Goal: Information Seeking & Learning: Learn about a topic

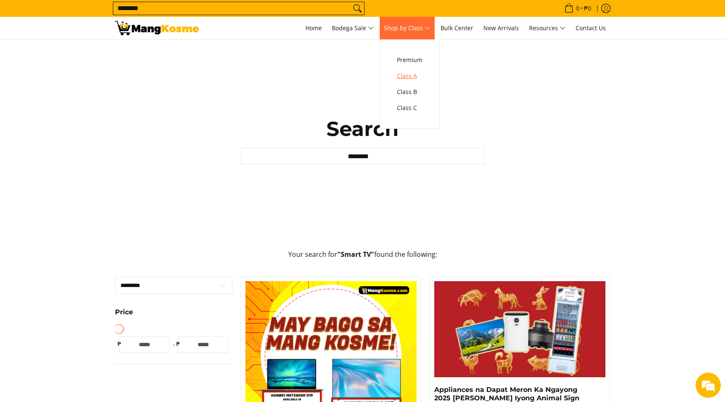
click at [417, 78] on span "Class A" at bounding box center [410, 76] width 26 height 10
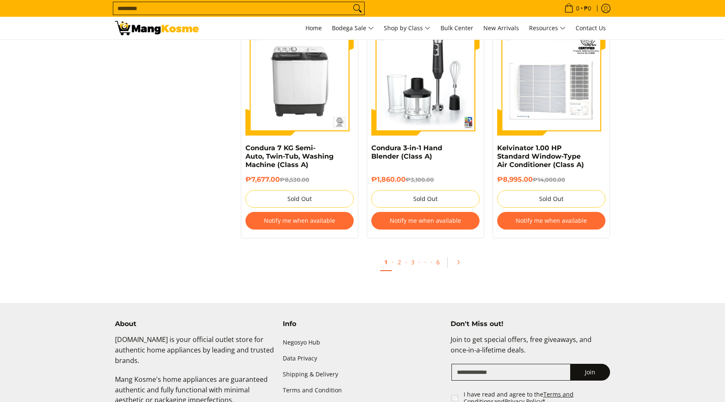
scroll to position [1710, 0]
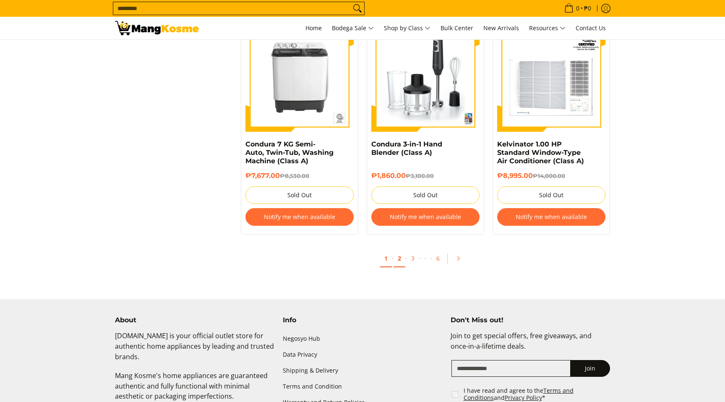
click at [401, 261] on link "2" at bounding box center [400, 258] width 12 height 17
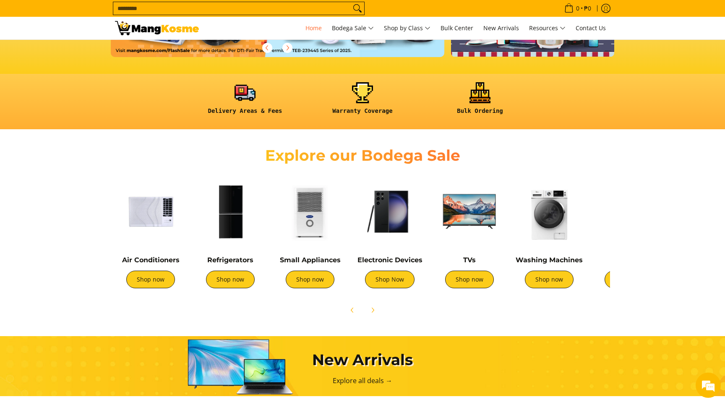
scroll to position [190, 0]
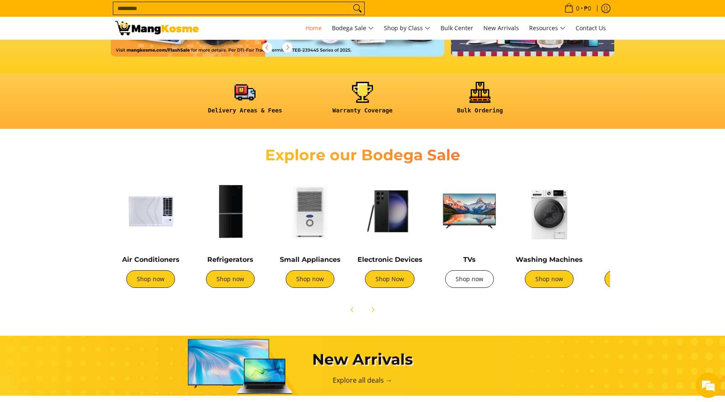
click at [478, 278] on link "Shop now" at bounding box center [469, 279] width 49 height 18
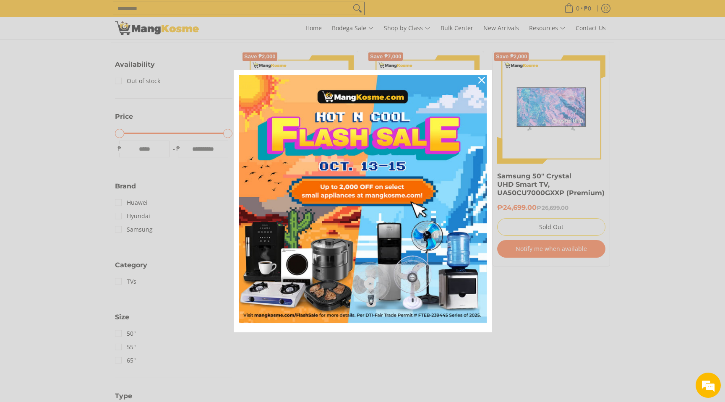
scroll to position [149, 0]
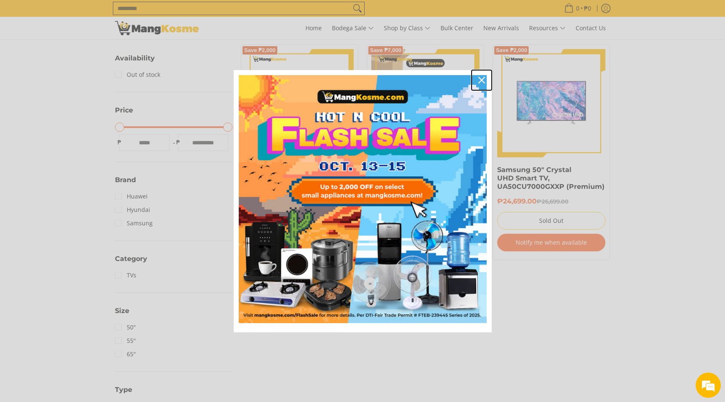
click at [478, 78] on icon "close icon" at bounding box center [481, 80] width 7 height 7
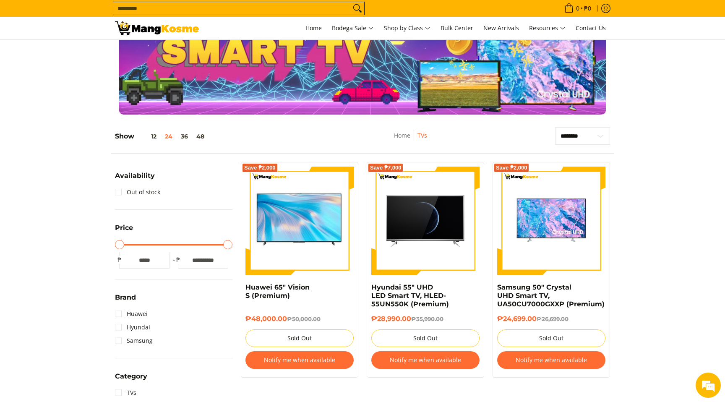
scroll to position [33, 0]
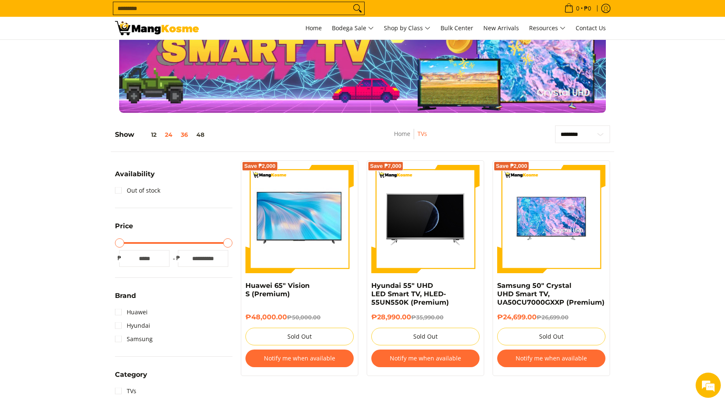
click at [184, 136] on button "36" at bounding box center [185, 134] width 16 height 7
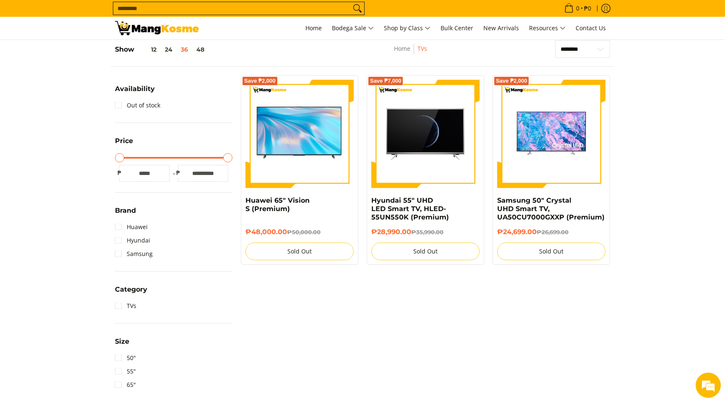
scroll to position [0, 0]
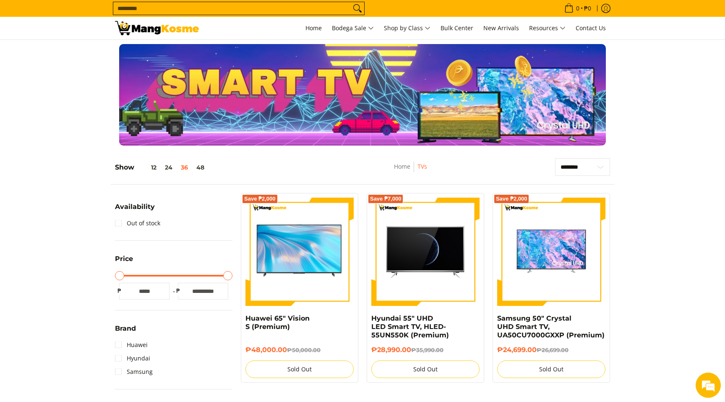
click at [200, 8] on input "Search..." at bounding box center [232, 8] width 238 height 13
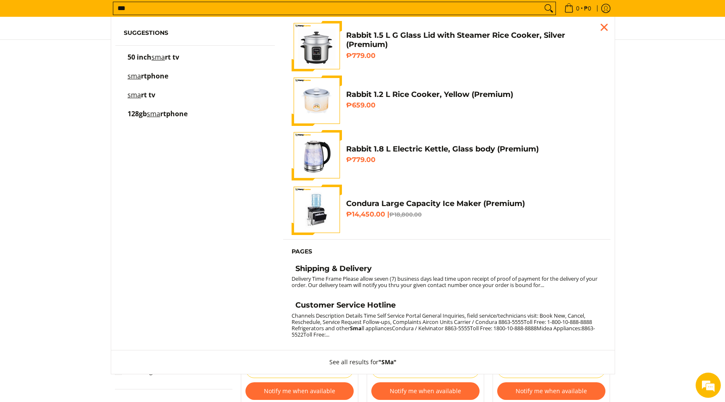
type input "***"
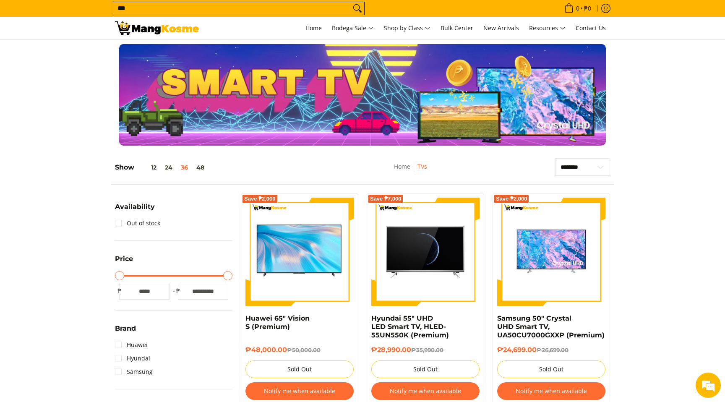
click at [64, 140] on div at bounding box center [362, 95] width 725 height 102
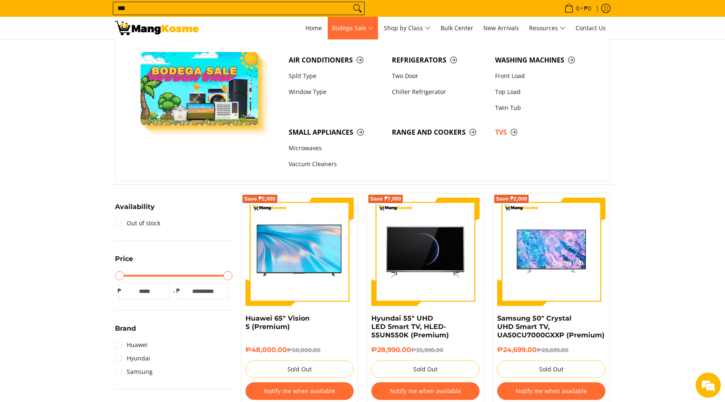
click at [365, 29] on span "Bodega Sale" at bounding box center [353, 28] width 42 height 10
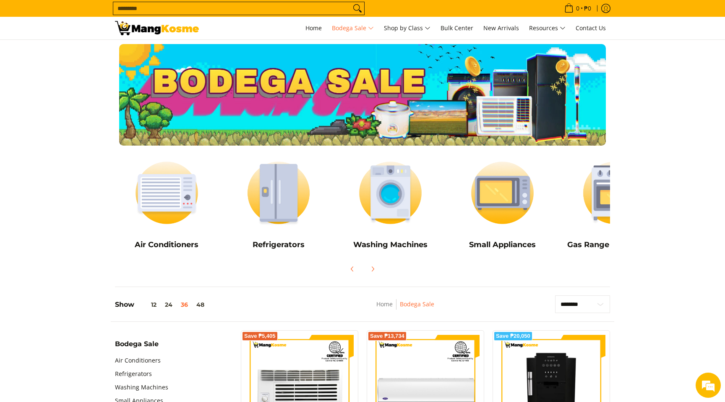
click at [156, 10] on input "Search..." at bounding box center [232, 8] width 238 height 13
type input "*"
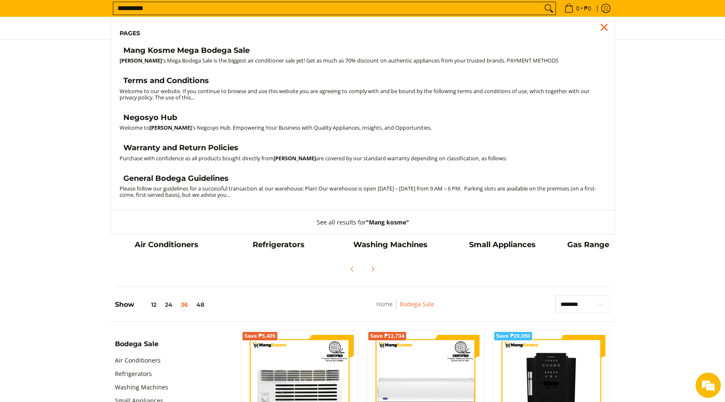
type input "**********"
click at [542, 2] on button "Search" at bounding box center [548, 8] width 13 height 13
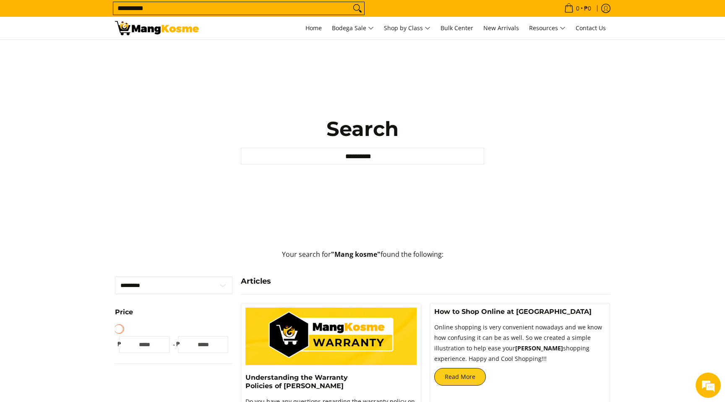
click at [179, 8] on input "**********" at bounding box center [232, 8] width 238 height 13
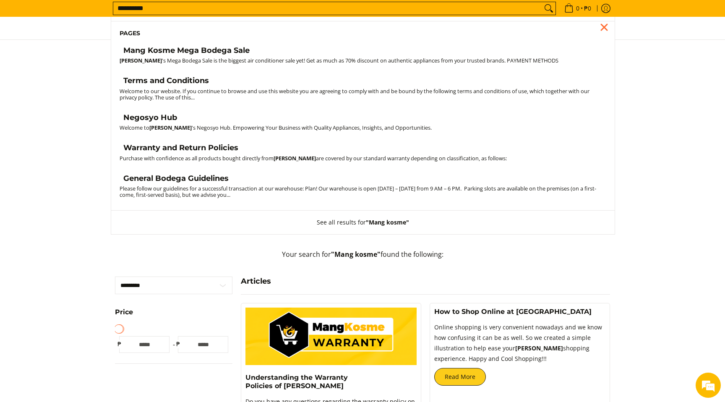
click at [215, 55] on h4 "Mang Kosme Mega Bodega Sale" at bounding box center [186, 51] width 126 height 10
